Goal: Check status: Check status

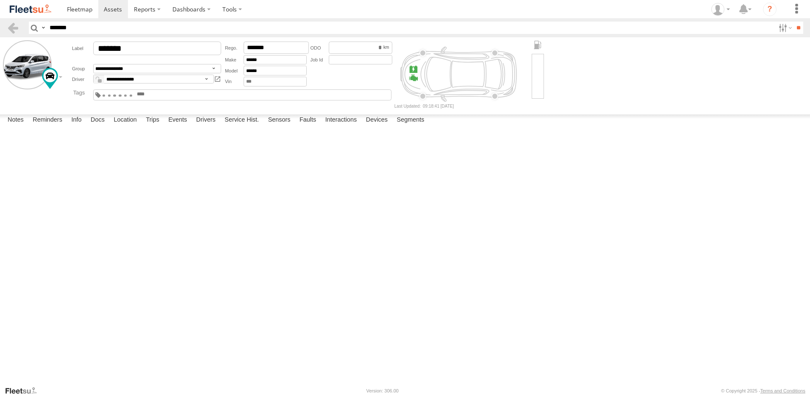
select select "*****"
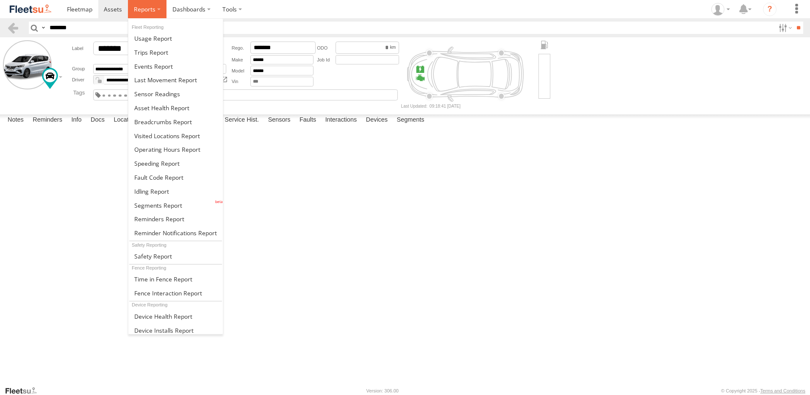
click at [149, 11] on span at bounding box center [145, 9] width 22 height 8
click at [153, 125] on span at bounding box center [163, 122] width 58 height 8
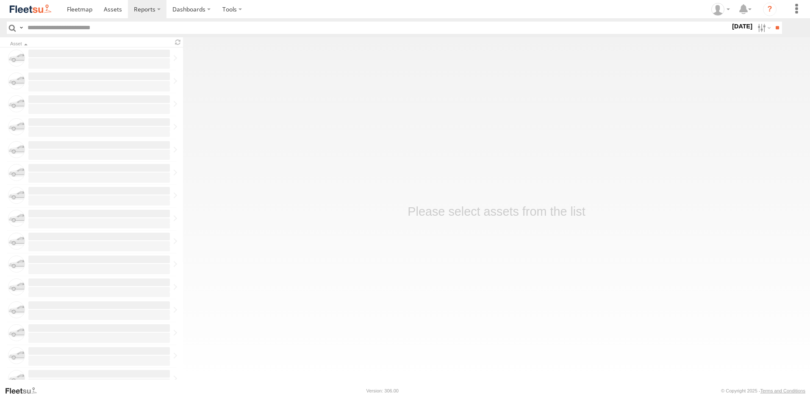
click at [0, 0] on label at bounding box center [0, 0] width 0 height 0
type input "*****"
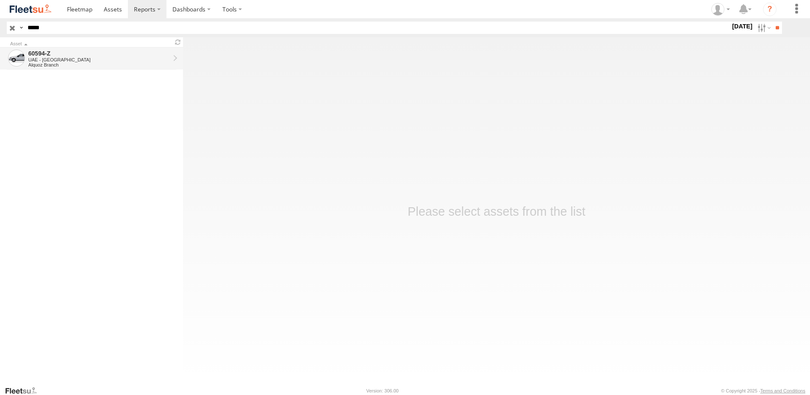
click at [137, 58] on div "UAE - [GEOGRAPHIC_DATA]" at bounding box center [98, 59] width 141 height 5
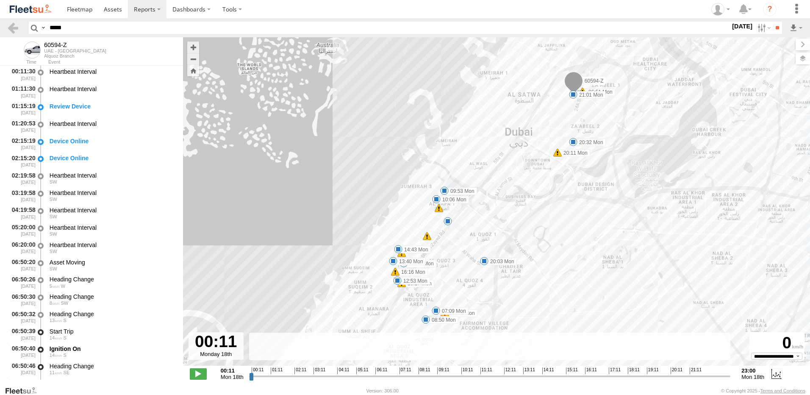
click at [803, 60] on label at bounding box center [803, 59] width 14 height 12
click at [0, 0] on span "Overlays" at bounding box center [0, 0] width 0 height 0
click at [0, 0] on span "Fences" at bounding box center [0, 0] width 0 height 0
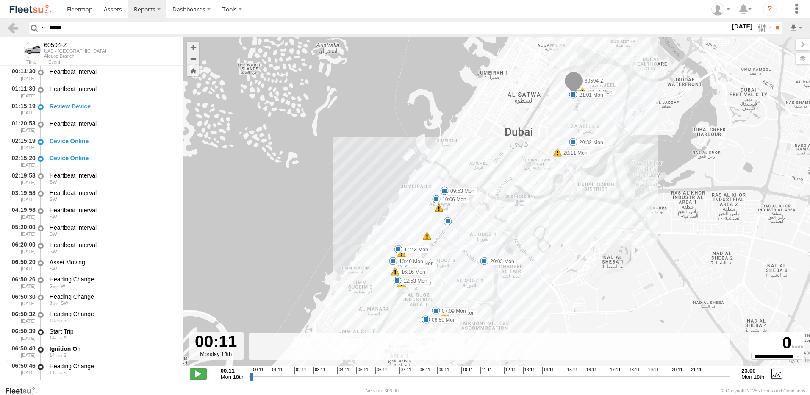
click at [0, 0] on span "Assets" at bounding box center [0, 0] width 0 height 0
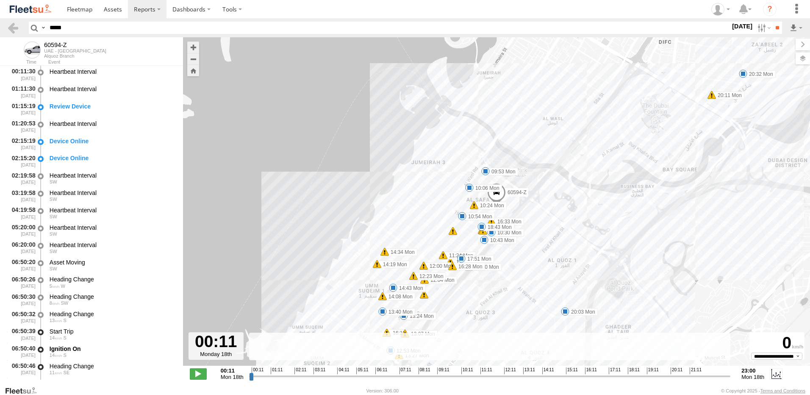
click at [0, 0] on span "Overlays" at bounding box center [0, 0] width 0 height 0
click at [0, 0] on span "Basemaps" at bounding box center [0, 0] width 0 height 0
click at [0, 0] on span "Satellite + Roadmap" at bounding box center [0, 0] width 0 height 0
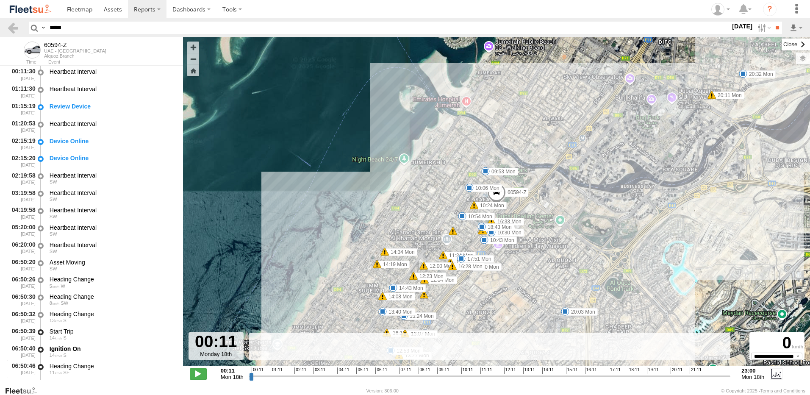
click at [782, 42] on label at bounding box center [796, 45] width 28 height 12
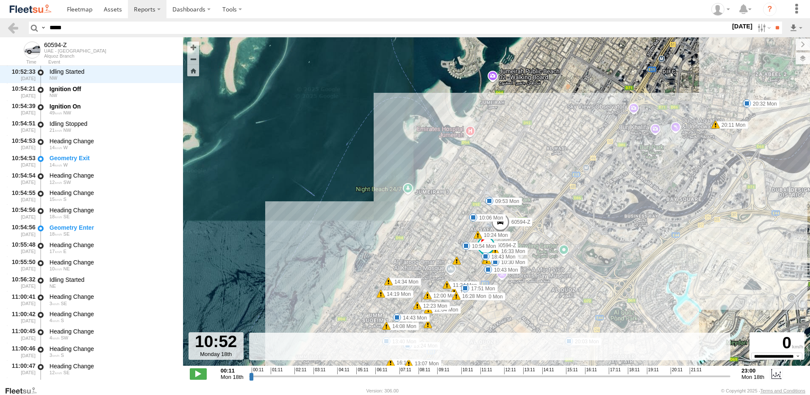
scroll to position [5955, 0]
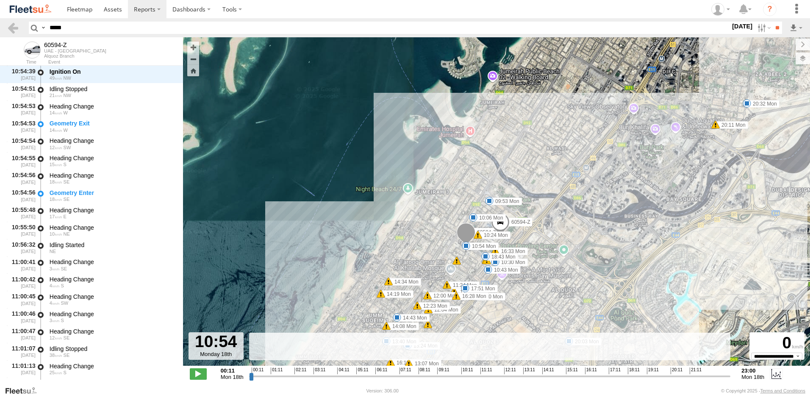
drag, startPoint x: 250, startPoint y: 376, endPoint x: 475, endPoint y: 367, distance: 224.7
type input "**********"
click at [475, 372] on input "range" at bounding box center [490, 376] width 482 height 8
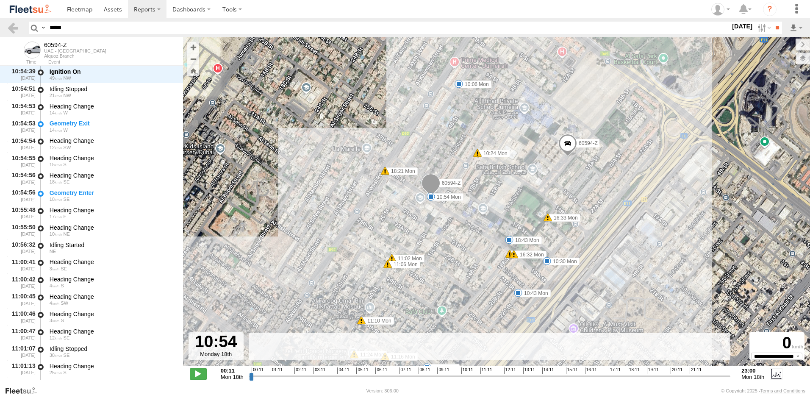
drag, startPoint x: 401, startPoint y: 240, endPoint x: 414, endPoint y: 220, distance: 23.5
click at [414, 220] on div "60594-Z 06:51 Mon 07:02 Mon 07:09 Mon 08:50 Mon 09:53 Mon 10:06 Mon 12:53 Mon 1…" at bounding box center [496, 205] width 627 height 337
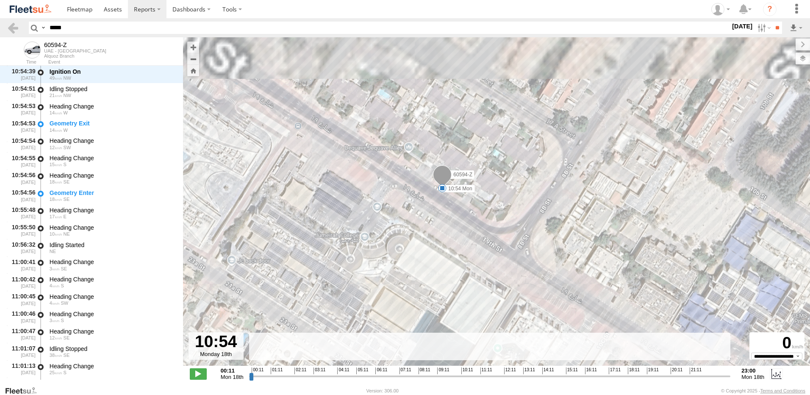
drag, startPoint x: 452, startPoint y: 186, endPoint x: 423, endPoint y: 269, distance: 88.0
click at [423, 269] on div "60594-Z 06:51 Mon 07:02 Mon 07:09 Mon 08:50 Mon 09:53 Mon 10:06 Mon 12:53 Mon 1…" at bounding box center [496, 205] width 627 height 337
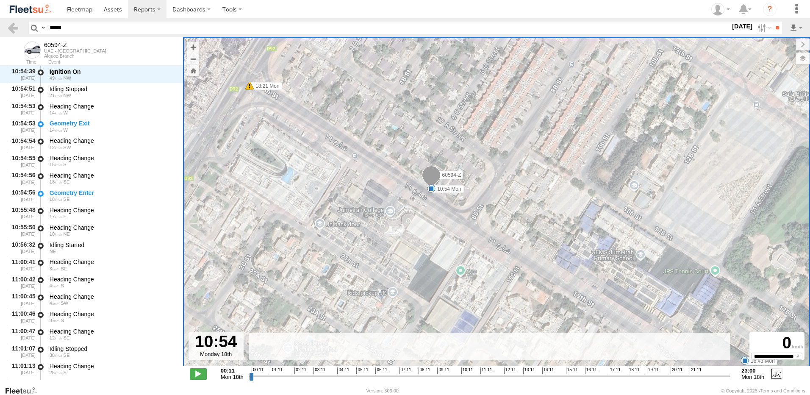
click at [78, 26] on input "*****" at bounding box center [388, 28] width 684 height 12
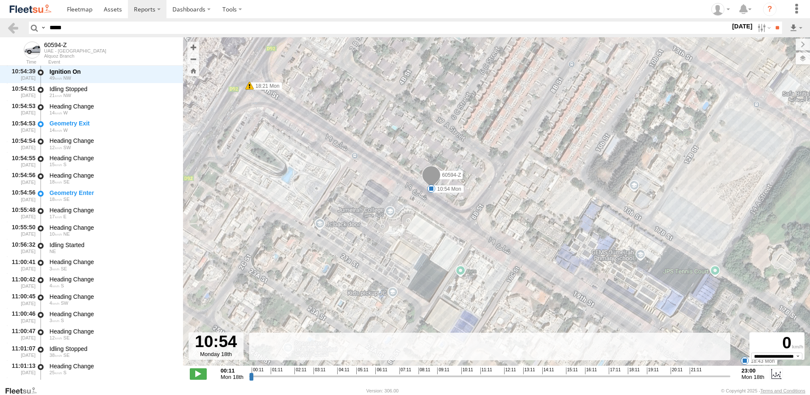
click at [78, 26] on input "*****" at bounding box center [388, 28] width 684 height 12
paste input "text"
type input "*****"
click at [772, 22] on input "**" at bounding box center [777, 28] width 10 height 12
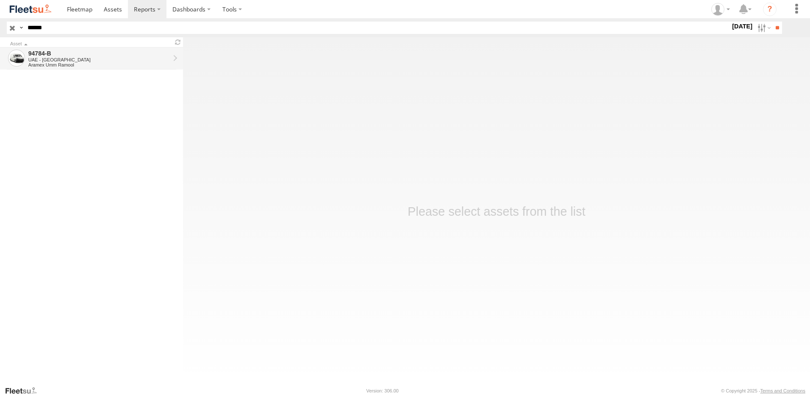
click at [44, 52] on div "94784-B" at bounding box center [98, 54] width 141 height 8
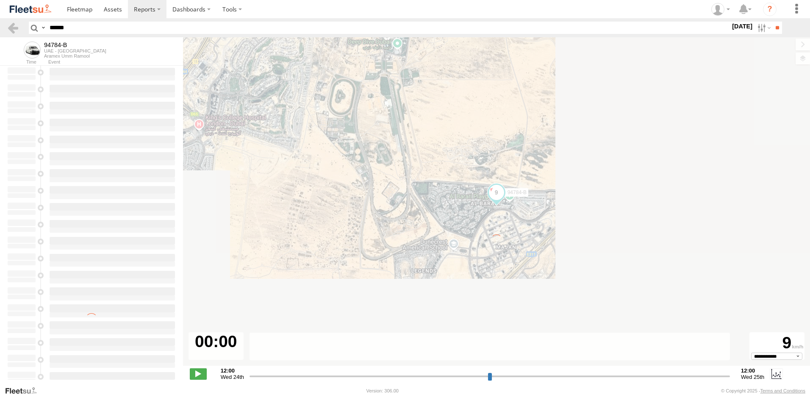
click at [757, 27] on label at bounding box center [763, 28] width 18 height 12
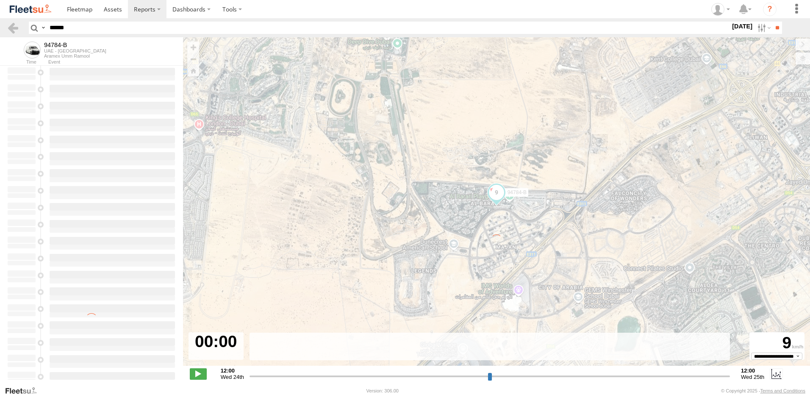
click at [0, 0] on label at bounding box center [0, 0] width 0 height 0
click at [777, 27] on input "**" at bounding box center [777, 28] width 10 height 12
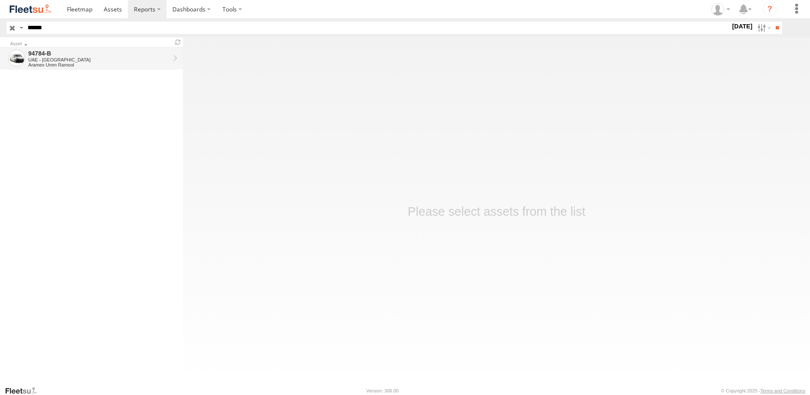
click at [40, 51] on div "94784-B" at bounding box center [98, 54] width 141 height 8
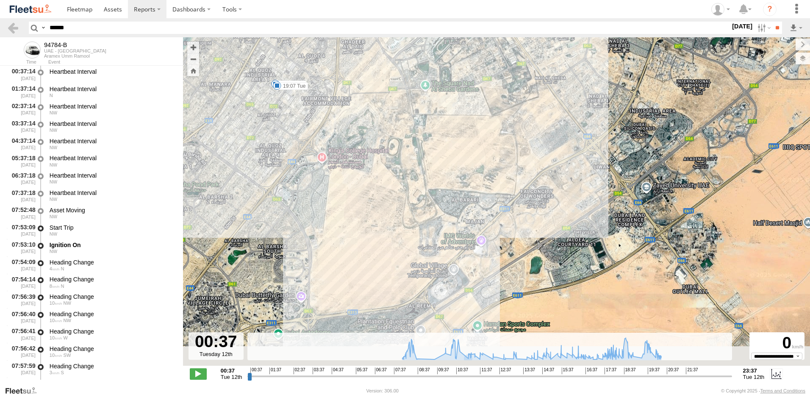
drag, startPoint x: 510, startPoint y: 279, endPoint x: 490, endPoint y: 246, distance: 38.8
click at [490, 246] on div "94784-B 08:43 Tue 19:07 Tue 20:36 Tue" at bounding box center [496, 205] width 627 height 337
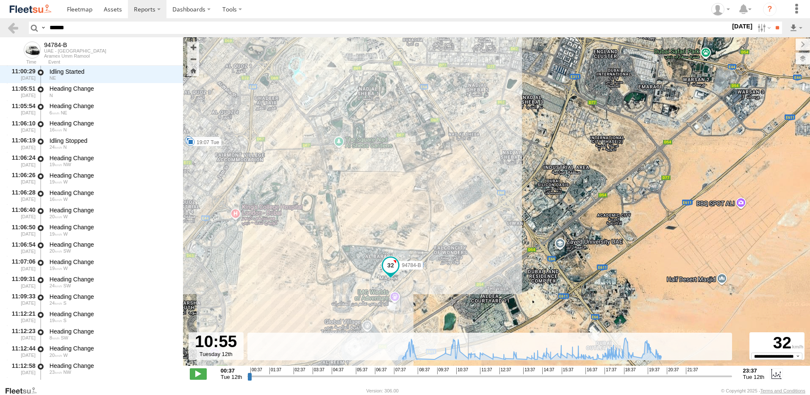
scroll to position [3393, 0]
drag, startPoint x: 250, startPoint y: 374, endPoint x: 464, endPoint y: 377, distance: 213.5
type input "**********"
click at [464, 377] on input "range" at bounding box center [489, 376] width 484 height 8
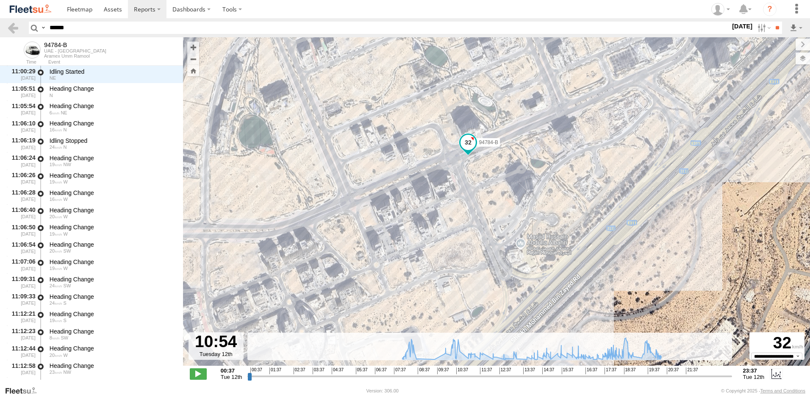
drag, startPoint x: 406, startPoint y: 276, endPoint x: 467, endPoint y: 186, distance: 108.3
click at [467, 186] on div "94784-B 08:43 Tue 19:07 Tue 20:36 Tue" at bounding box center [496, 205] width 627 height 337
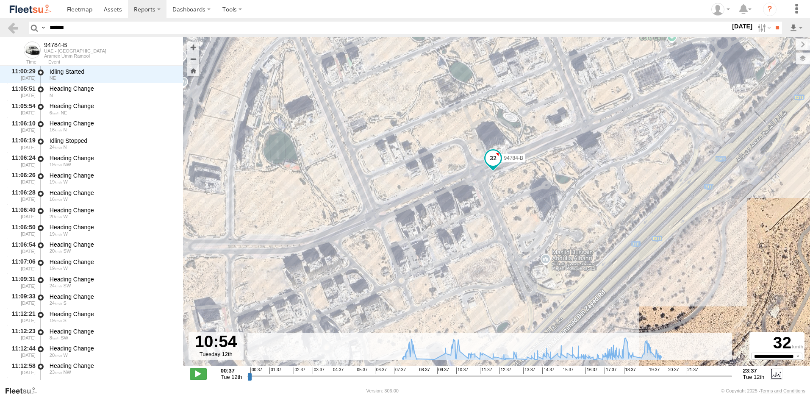
drag, startPoint x: 494, startPoint y: 158, endPoint x: 491, endPoint y: 190, distance: 32.7
click at [491, 190] on div "94784-B 08:43 Tue 19:07 Tue 20:36 Tue" at bounding box center [496, 205] width 627 height 337
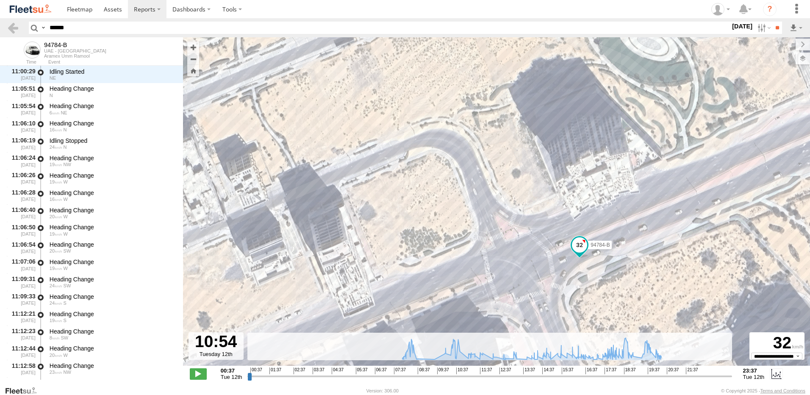
drag, startPoint x: 627, startPoint y: 281, endPoint x: 563, endPoint y: 270, distance: 65.3
click at [563, 270] on div "94784-B 08:43 Tue 19:07 Tue 20:36 Tue" at bounding box center [496, 205] width 627 height 337
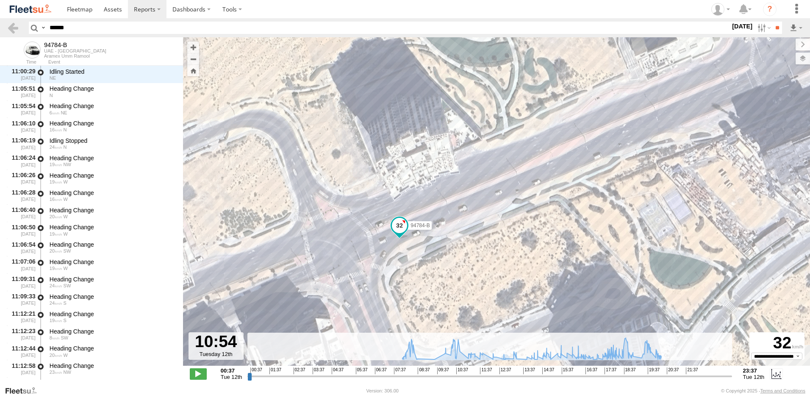
drag, startPoint x: 349, startPoint y: 210, endPoint x: 373, endPoint y: 136, distance: 77.0
click at [373, 136] on div "94784-B 08:43 Tue 19:07 Tue 20:36 Tue" at bounding box center [496, 205] width 627 height 337
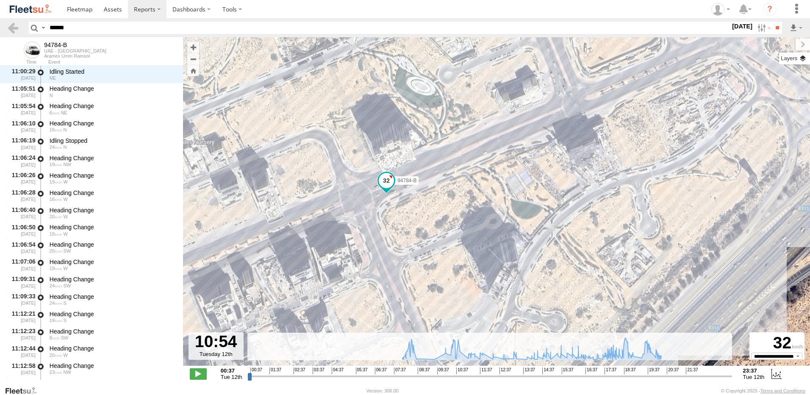
click at [800, 64] on label at bounding box center [794, 59] width 31 height 12
click at [0, 0] on span "Overlays" at bounding box center [0, 0] width 0 height 0
click at [0, 0] on label at bounding box center [0, 0] width 0 height 0
click at [0, 0] on div "Basemaps" at bounding box center [0, 0] width 0 height 0
click at [0, 0] on div "Basemaps Roadmap Terrain Satellite Night" at bounding box center [0, 0] width 0 height 0
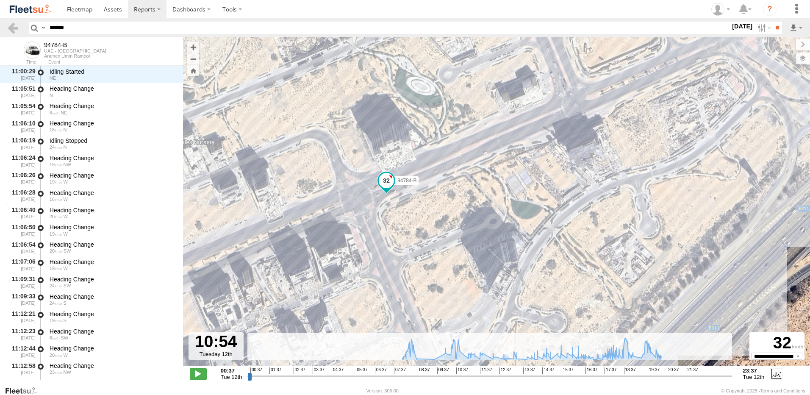
click at [0, 0] on label at bounding box center [0, 0] width 0 height 0
click at [0, 0] on span "Satellite + Roadmap" at bounding box center [0, 0] width 0 height 0
click at [0, 0] on div "Basemaps" at bounding box center [0, 0] width 0 height 0
click at [0, 0] on label at bounding box center [0, 0] width 0 height 0
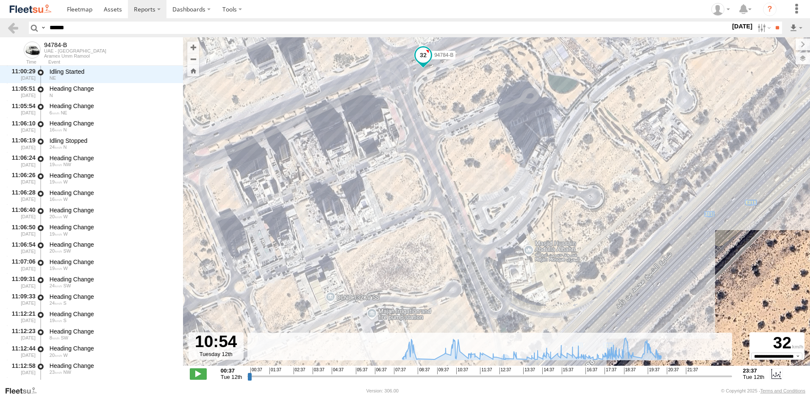
drag, startPoint x: 525, startPoint y: 234, endPoint x: 421, endPoint y: 166, distance: 124.4
click at [421, 166] on div "94784-B 08:43 Tue 19:07 Tue 20:36 Tue" at bounding box center [496, 205] width 627 height 337
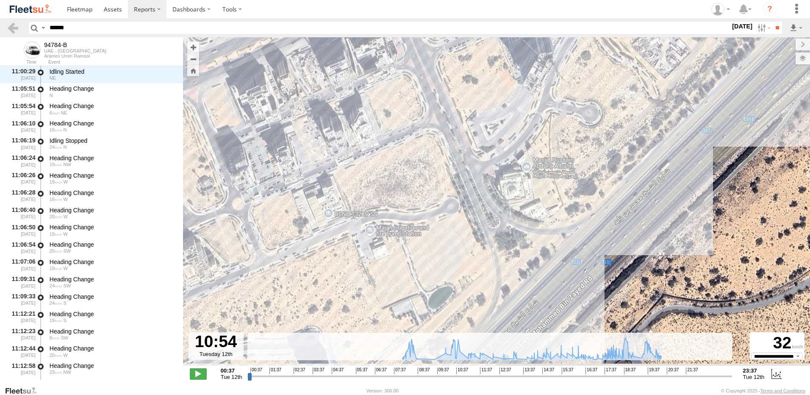
drag, startPoint x: 524, startPoint y: 277, endPoint x: 521, endPoint y: 193, distance: 84.3
click at [521, 193] on div "94784-B 08:43 Tue 19:07 Tue 20:36 Tue" at bounding box center [496, 205] width 627 height 337
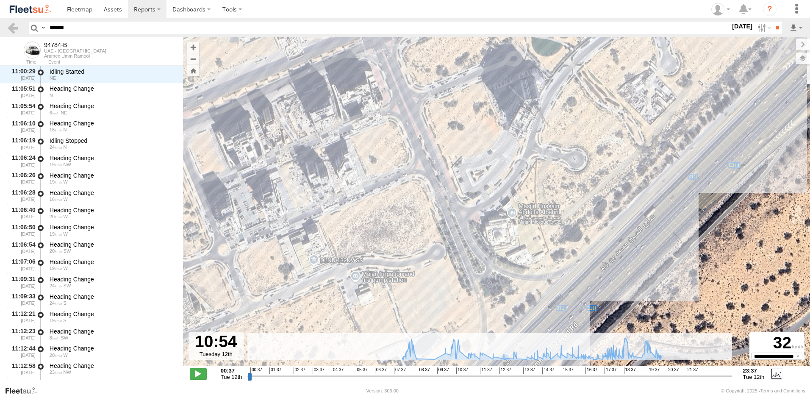
drag, startPoint x: 584, startPoint y: 263, endPoint x: 569, endPoint y: 305, distance: 44.1
click at [569, 305] on div "94784-B 08:43 Tue 19:07 Tue 20:36 Tue" at bounding box center [496, 205] width 627 height 337
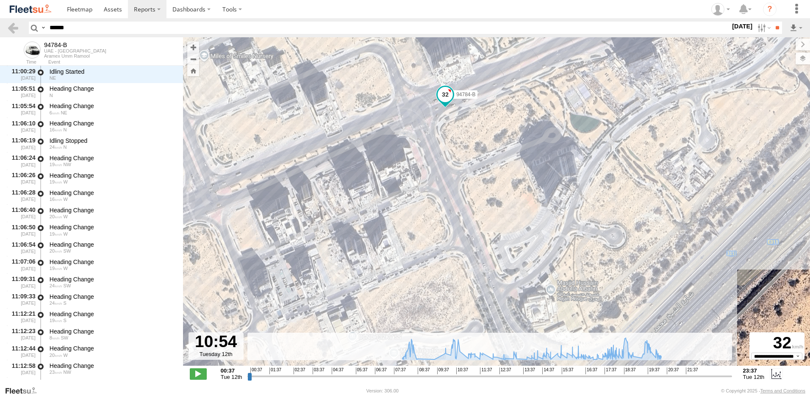
drag, startPoint x: 460, startPoint y: 227, endPoint x: 499, endPoint y: 306, distance: 88.5
click at [499, 306] on div "94784-B 08:43 Tue 19:07 Tue 20:36 Tue" at bounding box center [496, 205] width 627 height 337
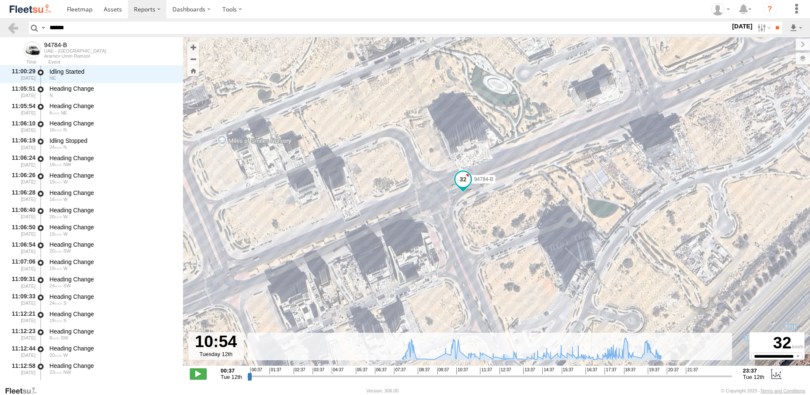
drag, startPoint x: 437, startPoint y: 114, endPoint x: 455, endPoint y: 204, distance: 91.3
click at [455, 204] on div "94784-B 08:43 Tue 19:07 Tue 20:36 Tue" at bounding box center [496, 205] width 627 height 337
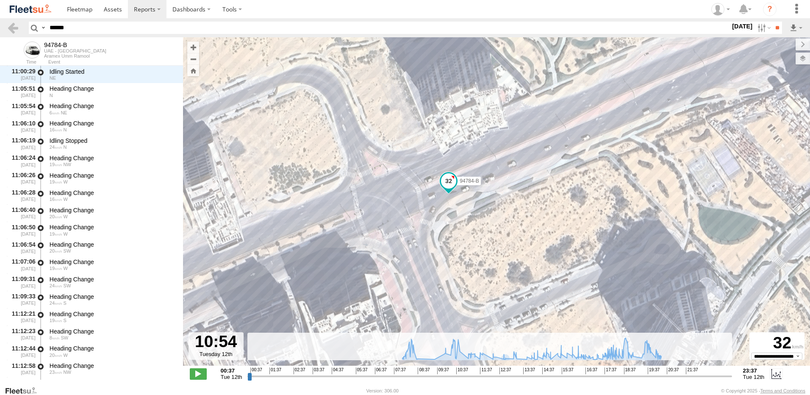
drag, startPoint x: 463, startPoint y: 210, endPoint x: 487, endPoint y: 196, distance: 27.8
click at [487, 196] on div "94784-B 08:43 Tue 19:07 Tue 20:36 Tue" at bounding box center [496, 205] width 627 height 337
